Goal: Find contact information: Find contact information

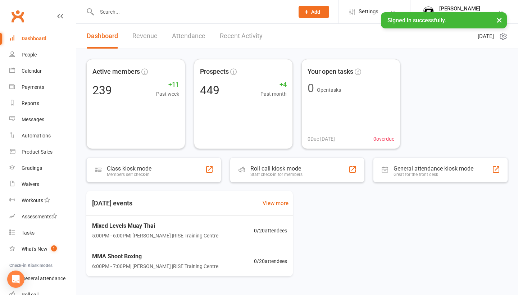
click at [165, 14] on input "text" at bounding box center [192, 12] width 195 height 10
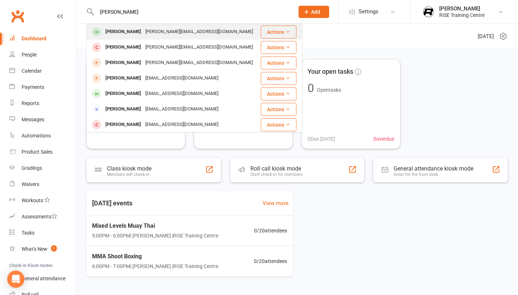
type input "[PERSON_NAME]"
click at [144, 32] on div "[PERSON_NAME][EMAIL_ADDRESS][DOMAIN_NAME]" at bounding box center [199, 32] width 112 height 10
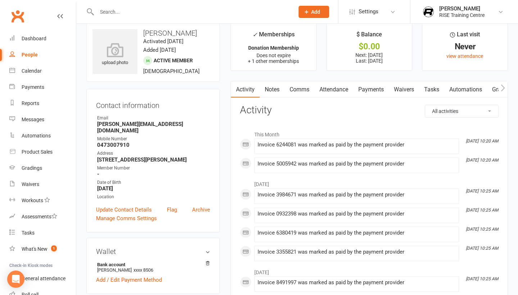
scroll to position [12, 0]
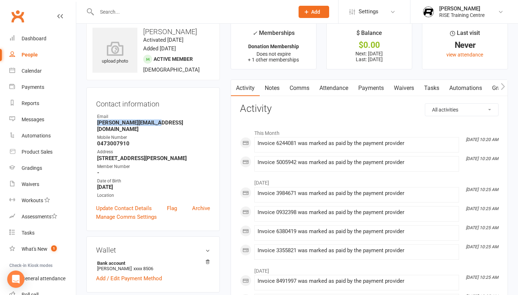
drag, startPoint x: 160, startPoint y: 124, endPoint x: 96, endPoint y: 126, distance: 64.0
click at [96, 126] on li "Email [PERSON_NAME][EMAIL_ADDRESS][DOMAIN_NAME]" at bounding box center [153, 122] width 114 height 19
copy strong "[PERSON_NAME][EMAIL_ADDRESS][DOMAIN_NAME]"
click at [193, 8] on input "text" at bounding box center [192, 12] width 195 height 10
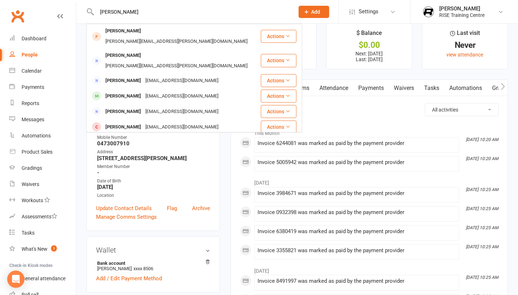
type input "[PERSON_NAME]"
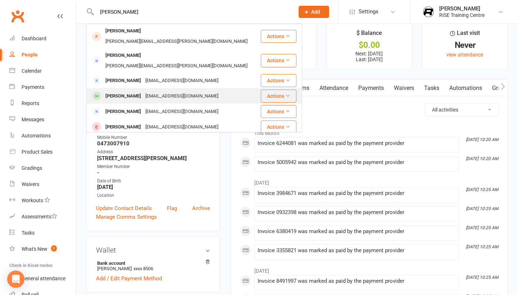
drag, startPoint x: 193, startPoint y: 9, endPoint x: 145, endPoint y: 76, distance: 82.8
click at [145, 91] on div "[EMAIL_ADDRESS][DOMAIN_NAME]" at bounding box center [181, 96] width 77 height 10
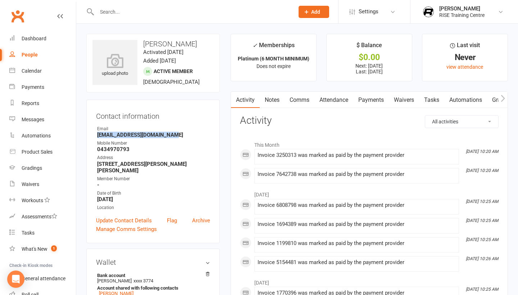
drag, startPoint x: 175, startPoint y: 136, endPoint x: 91, endPoint y: 136, distance: 84.2
click at [91, 136] on div "Contact information Owner Email [EMAIL_ADDRESS][DOMAIN_NAME] Mobile Number [PHO…" at bounding box center [152, 172] width 133 height 144
copy strong "[EMAIL_ADDRESS][DOMAIN_NAME]"
click at [204, 15] on input "text" at bounding box center [192, 12] width 195 height 10
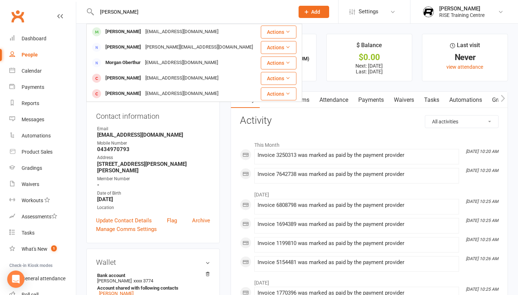
type input "[PERSON_NAME]"
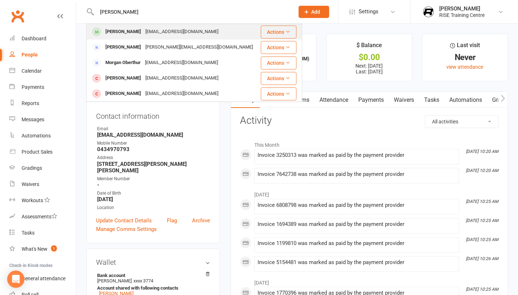
drag, startPoint x: 204, startPoint y: 16, endPoint x: 183, endPoint y: 28, distance: 24.7
click at [183, 28] on div "[EMAIL_ADDRESS][DOMAIN_NAME]" at bounding box center [181, 32] width 77 height 10
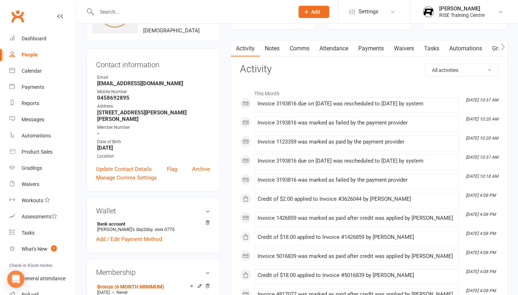
scroll to position [53, 0]
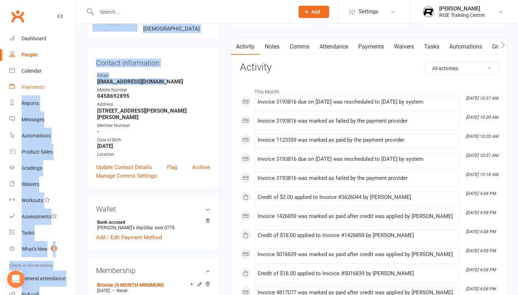
drag, startPoint x: 164, startPoint y: 82, endPoint x: 73, endPoint y: 81, distance: 90.3
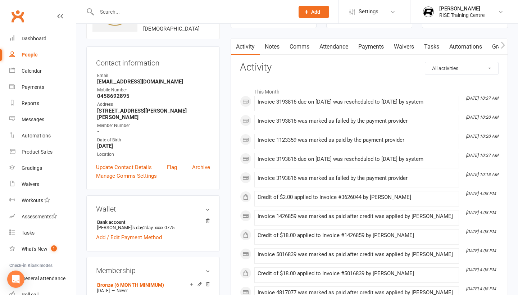
click at [179, 79] on div "Email" at bounding box center [153, 75] width 113 height 7
drag, startPoint x: 158, startPoint y: 85, endPoint x: 98, endPoint y: 82, distance: 60.5
click at [98, 82] on strong "[EMAIL_ADDRESS][DOMAIN_NAME]" at bounding box center [153, 81] width 113 height 6
copy strong "[EMAIL_ADDRESS][DOMAIN_NAME]"
click at [48, 39] on link "Dashboard" at bounding box center [42, 39] width 67 height 16
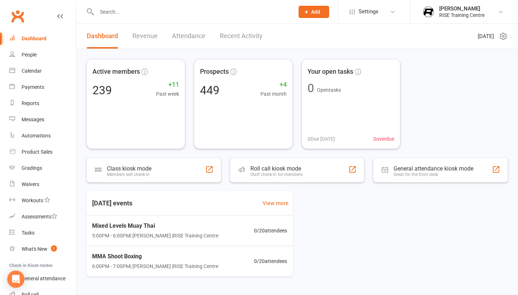
scroll to position [2, 0]
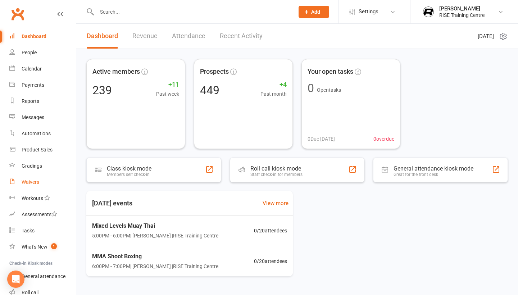
click at [33, 185] on link "Waivers" at bounding box center [42, 182] width 67 height 16
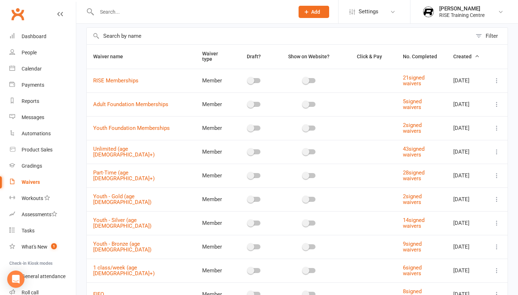
scroll to position [41, 0]
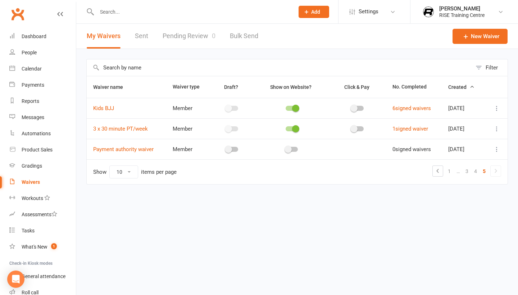
scroll to position [0, 0]
click at [474, 175] on link "4" at bounding box center [475, 171] width 9 height 10
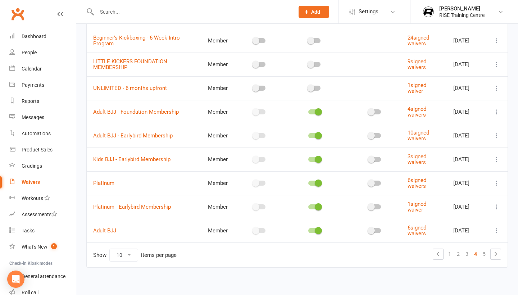
scroll to position [96, 0]
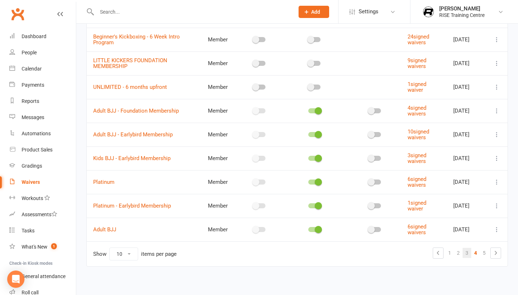
click at [469, 254] on link "3" at bounding box center [467, 253] width 9 height 10
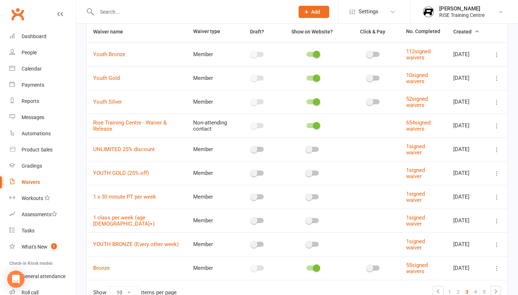
scroll to position [49, 0]
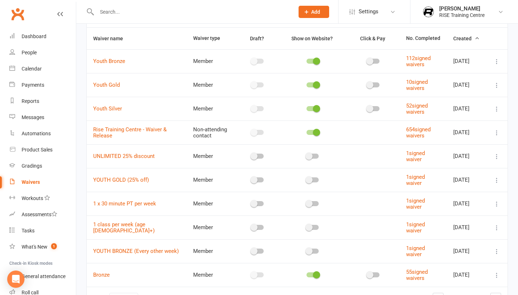
click at [497, 112] on icon at bounding box center [496, 108] width 7 height 7
click at [447, 155] on link "Copy external link to clipboard" at bounding box center [458, 155] width 85 height 14
click at [50, 38] on link "Dashboard" at bounding box center [42, 36] width 67 height 16
